Goal: Information Seeking & Learning: Learn about a topic

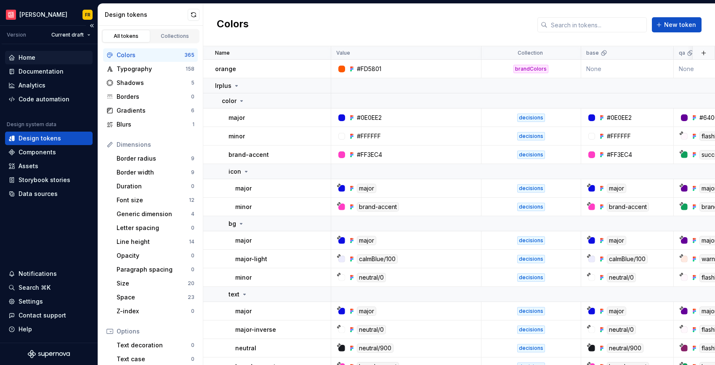
click at [27, 58] on div "Home" at bounding box center [27, 57] width 17 height 8
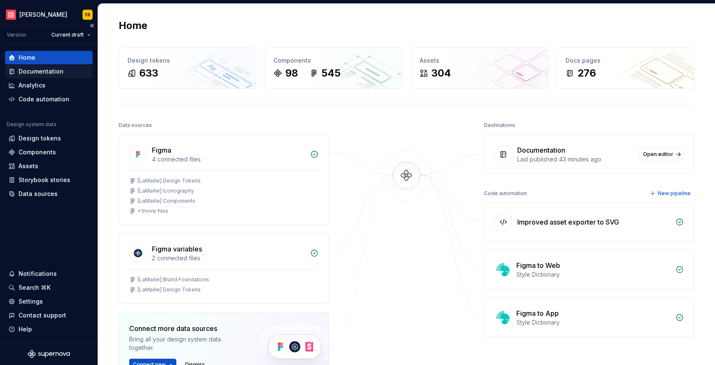
click at [35, 73] on div "Documentation" at bounding box center [41, 71] width 45 height 8
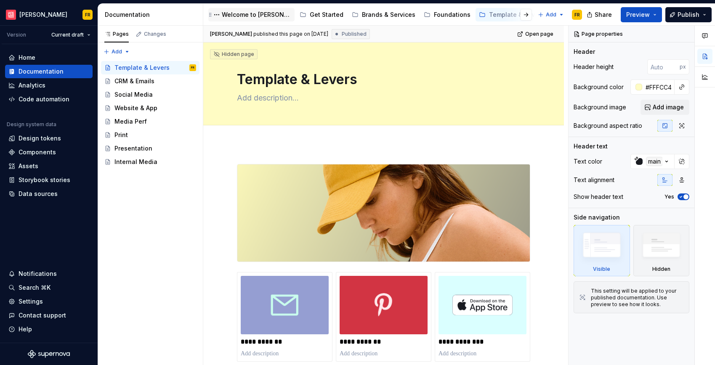
click at [242, 13] on div "Welcome to [PERSON_NAME]" at bounding box center [256, 15] width 69 height 8
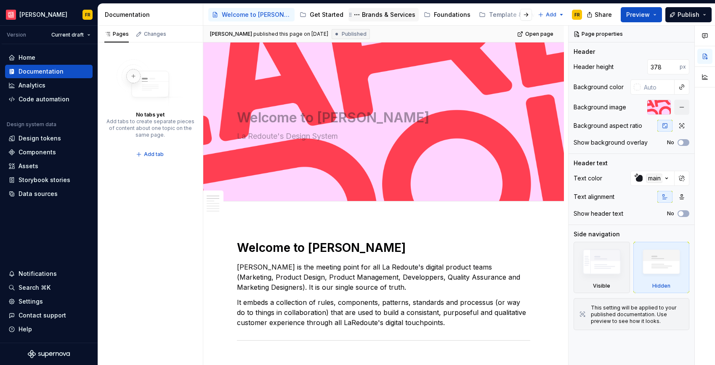
click at [374, 16] on div "Brands & Services" at bounding box center [388, 15] width 53 height 8
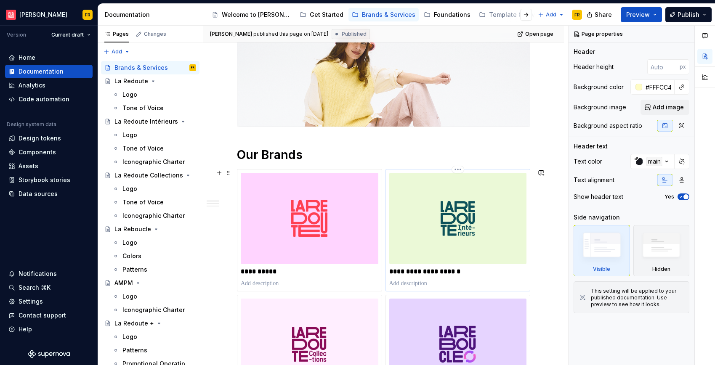
scroll to position [156, 0]
click at [134, 189] on div "Logo" at bounding box center [129, 189] width 15 height 8
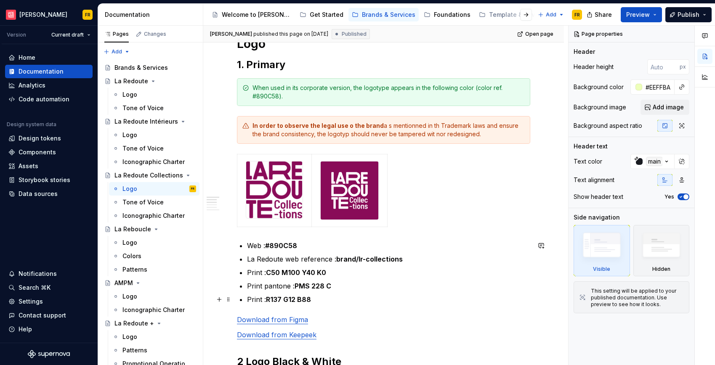
scroll to position [269, 0]
click at [533, 33] on span "Open page" at bounding box center [539, 34] width 28 height 7
type textarea "*"
